Goal: Transaction & Acquisition: Book appointment/travel/reservation

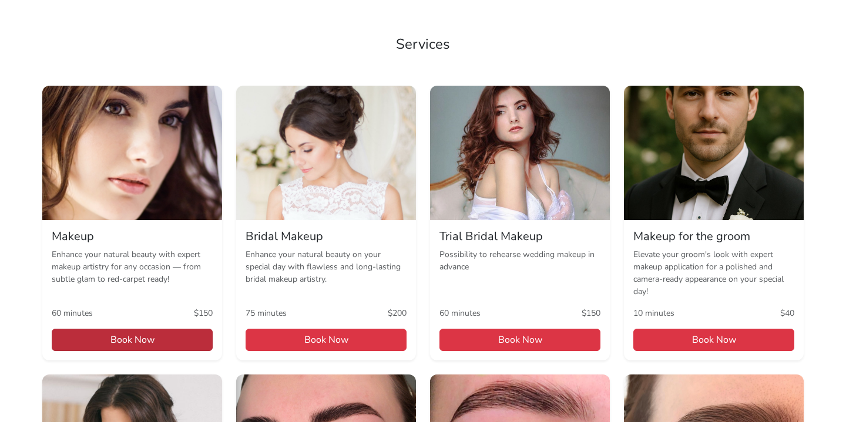
scroll to position [671, 0]
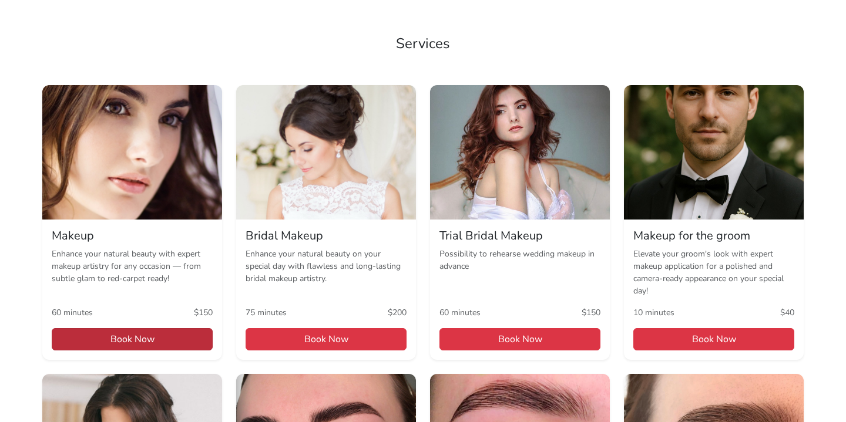
click at [161, 334] on span "Book Now" at bounding box center [132, 339] width 161 height 22
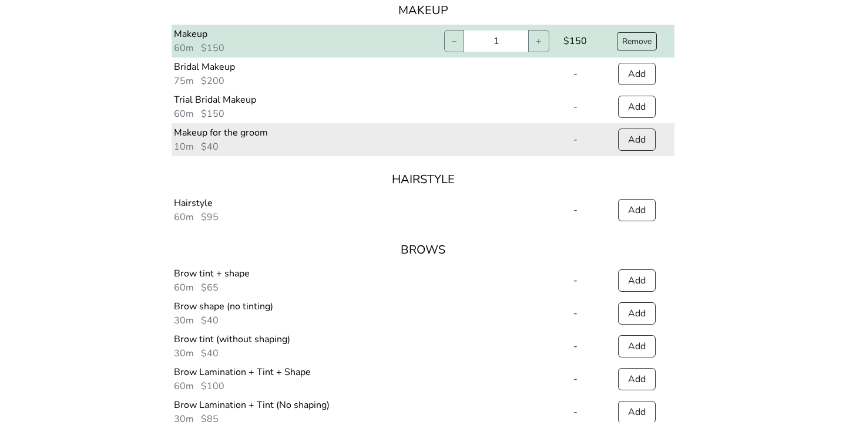
scroll to position [280, 0]
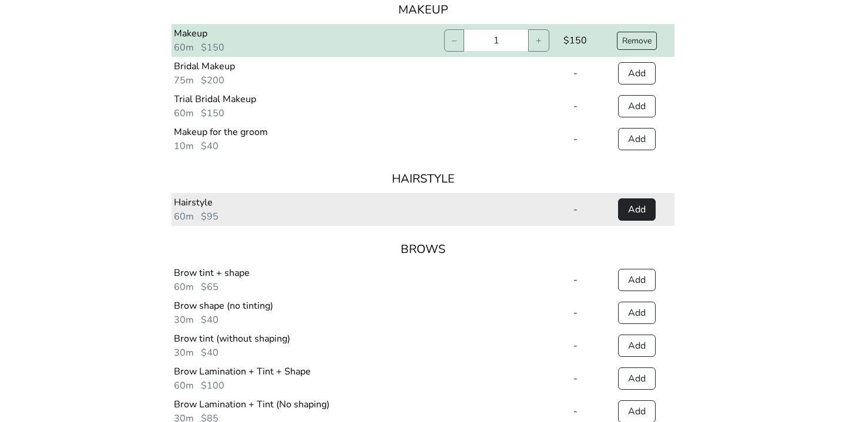
click at [646, 211] on button "Add" at bounding box center [637, 210] width 38 height 22
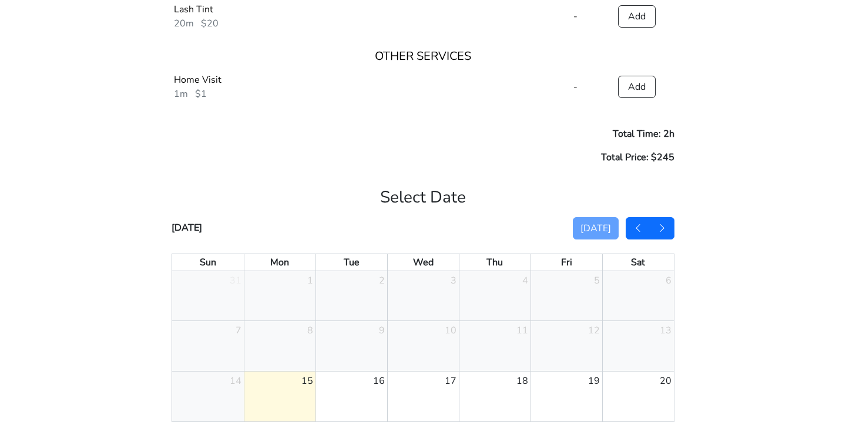
scroll to position [812, 0]
click at [667, 227] on button "button" at bounding box center [662, 228] width 25 height 22
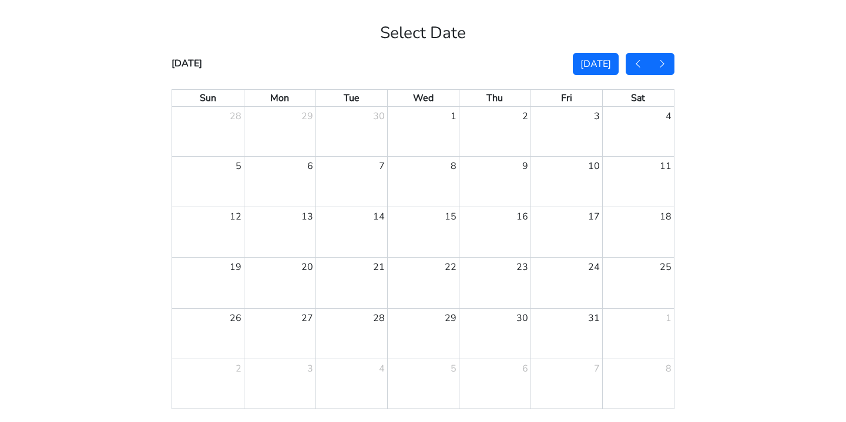
scroll to position [983, 0]
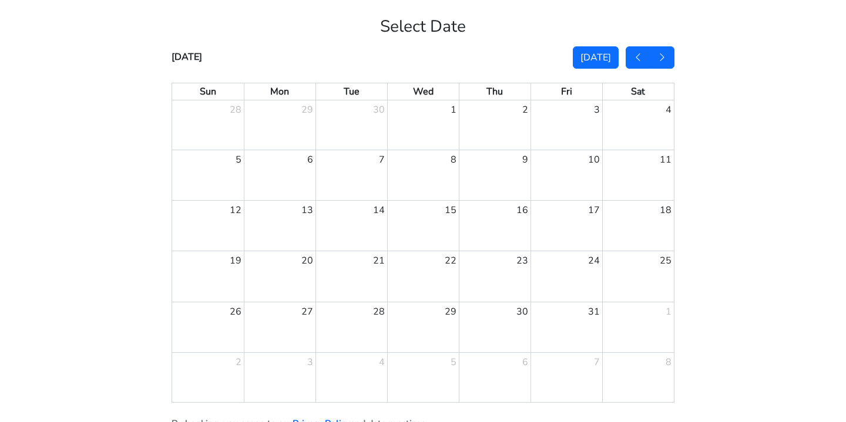
click at [646, 270] on div "25" at bounding box center [639, 276] width 72 height 50
click at [663, 258] on link "25" at bounding box center [665, 260] width 16 height 19
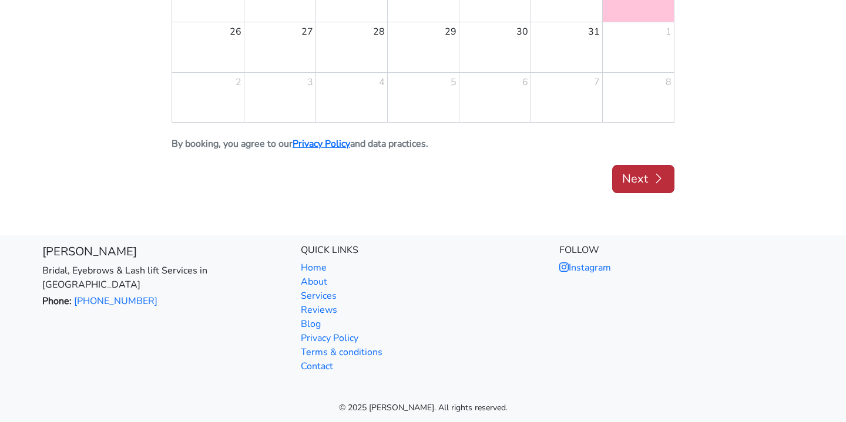
click at [660, 187] on button "Next" at bounding box center [643, 179] width 62 height 28
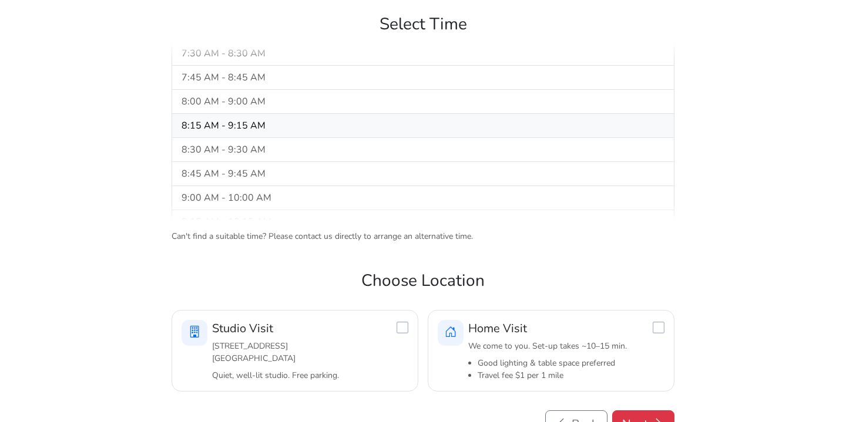
scroll to position [169, 0]
